Goal: Find specific page/section: Find specific page/section

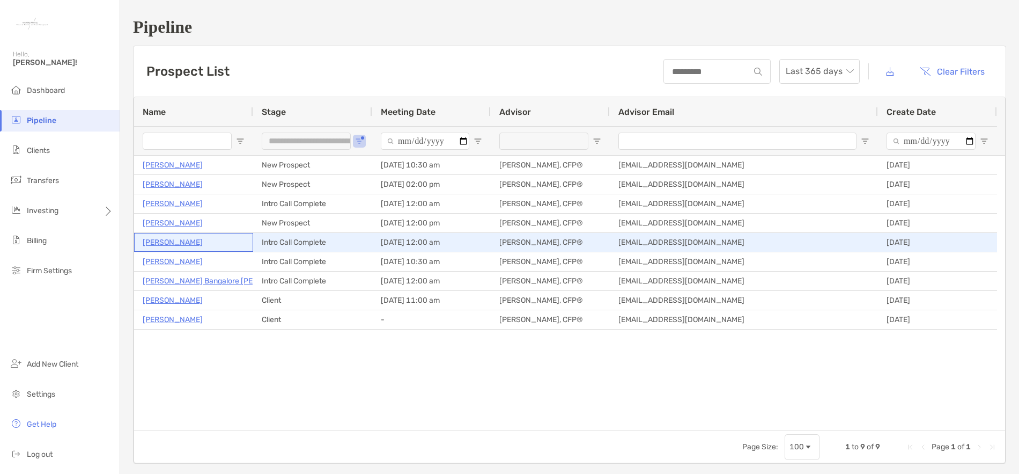
click at [180, 244] on p "[PERSON_NAME]" at bounding box center [173, 241] width 60 height 13
